Goal: Task Accomplishment & Management: Use online tool/utility

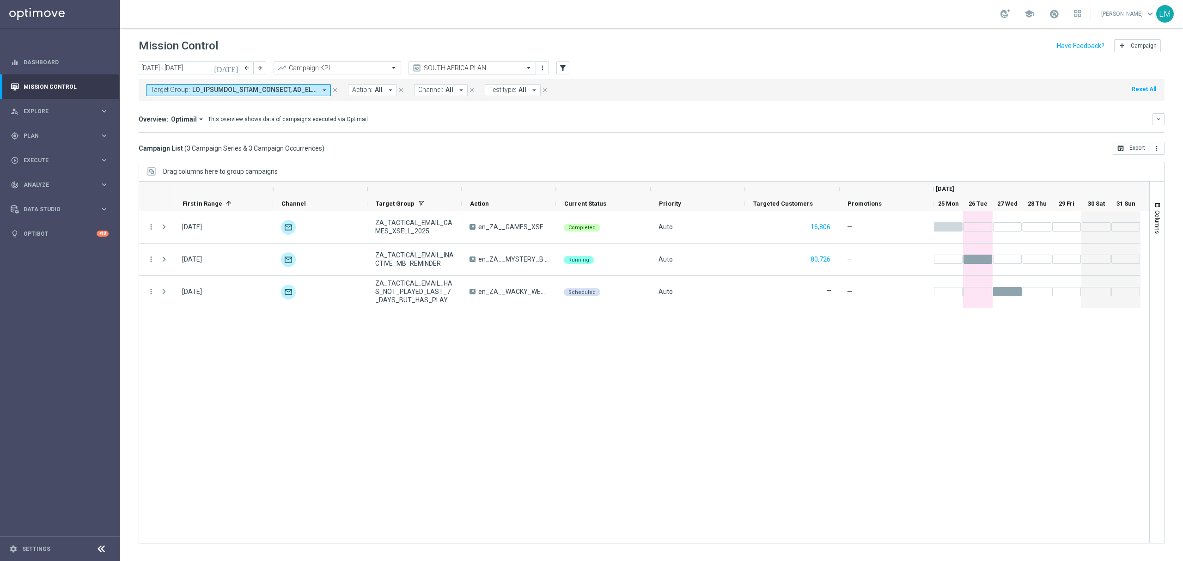
click at [489, 73] on div "SOUTH AFRICA PLAN" at bounding box center [473, 67] width 128 height 13
click at [746, 82] on div "Target Group: arrow_drop_down close Action: All arrow_drop_down close Channel: …" at bounding box center [652, 90] width 1026 height 22
